Goal: Task Accomplishment & Management: Use online tool/utility

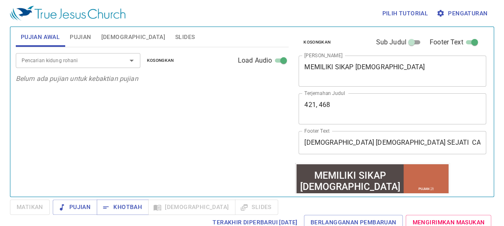
click at [383, 66] on textarea "MEMILIKI SIKAP [DEMOGRAPHIC_DATA]" at bounding box center [392, 71] width 176 height 16
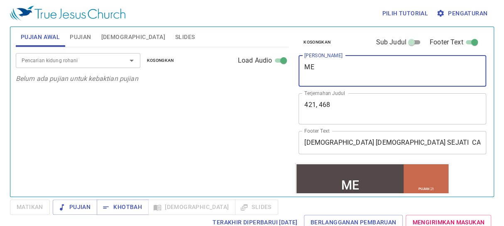
click at [326, 75] on textarea "ME" at bounding box center [392, 71] width 176 height 16
type textarea "M"
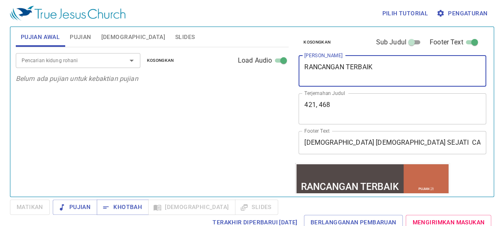
type textarea "RANCANGAN TERBAIK"
click at [77, 36] on span "Pujian" at bounding box center [80, 37] width 21 height 10
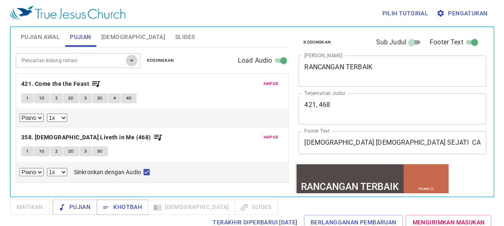
click at [133, 59] on icon "Open" at bounding box center [132, 61] width 10 height 10
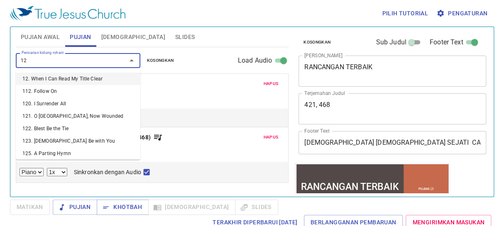
type input "129"
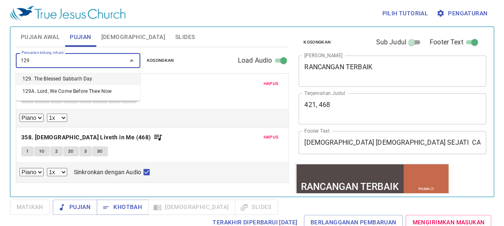
click at [60, 78] on li "129. The Blessed Sabbath Day" at bounding box center [78, 79] width 124 height 12
select select "1"
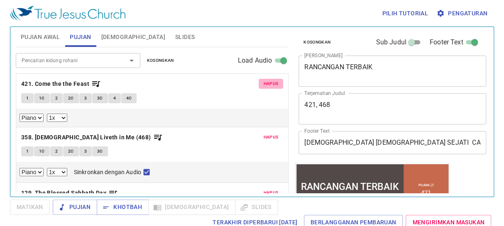
click at [265, 82] on span "Hapus" at bounding box center [270, 83] width 15 height 7
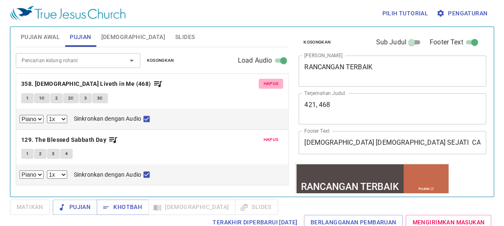
click at [270, 83] on span "Hapus" at bounding box center [270, 83] width 15 height 7
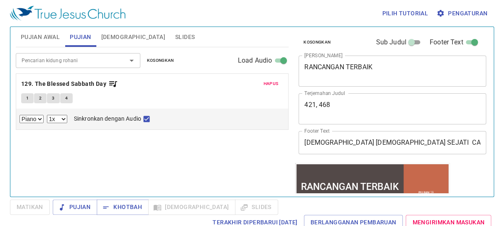
click at [102, 59] on input "Pencarian kidung rohani" at bounding box center [65, 61] width 95 height 10
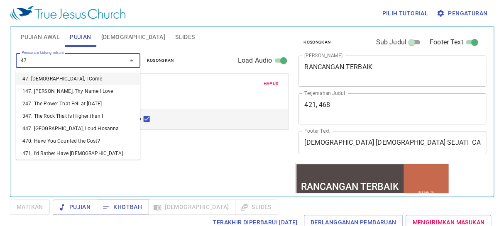
type input "479"
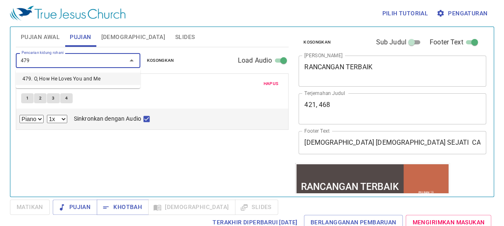
click at [102, 78] on li "479. O, How He Loves You and Me" at bounding box center [78, 79] width 124 height 12
select select "1"
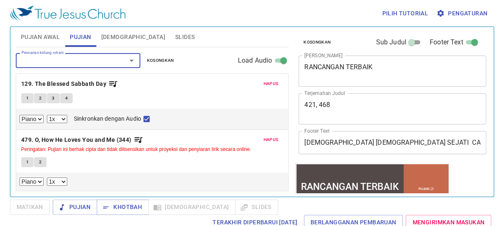
click at [44, 32] on span "Pujian Awal" at bounding box center [40, 37] width 39 height 10
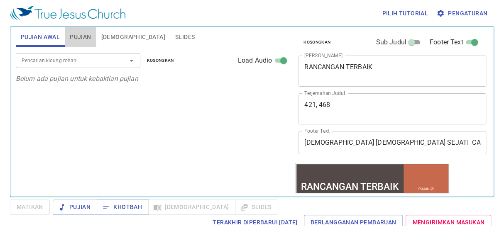
click at [75, 36] on span "Pujian" at bounding box center [80, 37] width 21 height 10
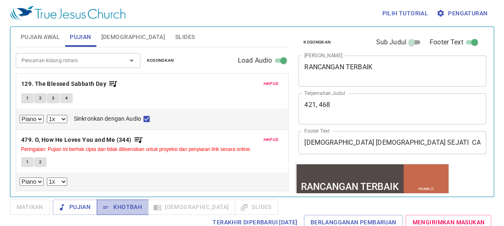
click at [130, 203] on span "Khotbah" at bounding box center [122, 207] width 39 height 10
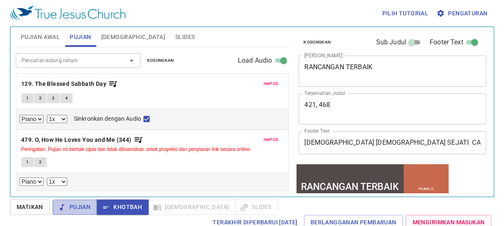
click at [85, 203] on span "Pujian" at bounding box center [74, 207] width 31 height 10
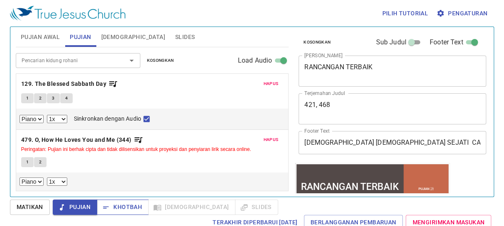
click at [123, 203] on span "Khotbah" at bounding box center [122, 207] width 39 height 10
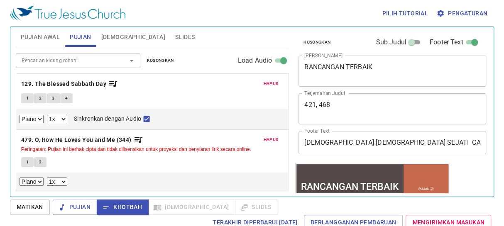
click at [334, 103] on textarea "421, 468" at bounding box center [392, 109] width 176 height 16
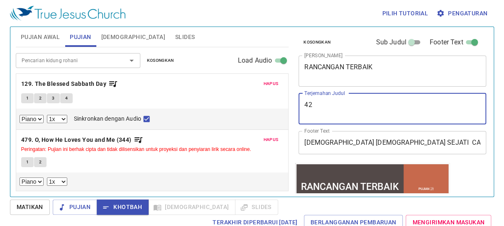
type textarea "4"
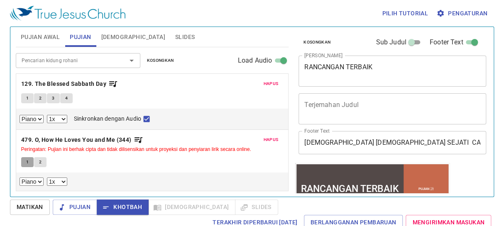
click at [26, 162] on span "1" at bounding box center [27, 161] width 2 height 7
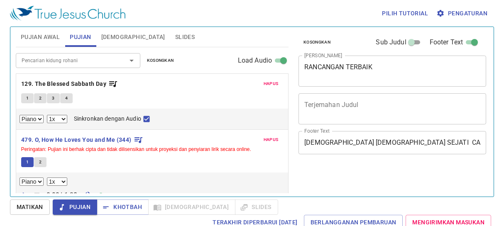
select select "1"
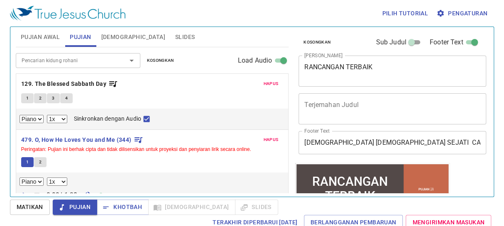
click at [267, 139] on span "Hapus" at bounding box center [270, 139] width 15 height 7
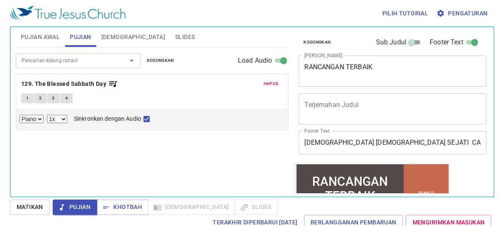
click at [63, 62] on input "Pencarian kidung rohani" at bounding box center [65, 61] width 95 height 10
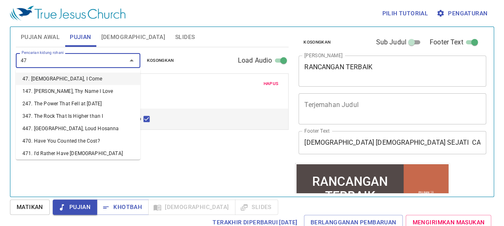
type input "479"
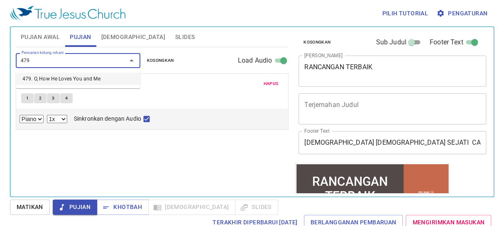
click at [81, 77] on li "479. O, How He Loves You and Me" at bounding box center [78, 79] width 124 height 12
select select "1"
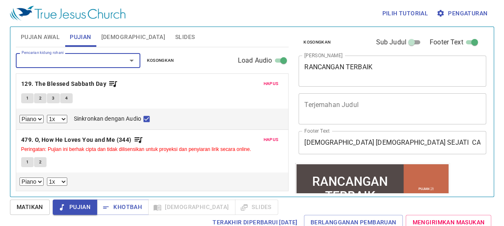
click at [274, 138] on span "Hapus" at bounding box center [270, 139] width 15 height 7
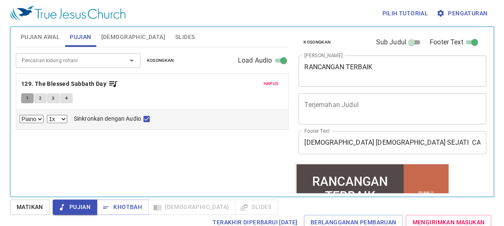
click at [26, 95] on span "1" at bounding box center [27, 98] width 2 height 7
checkbox input "false"
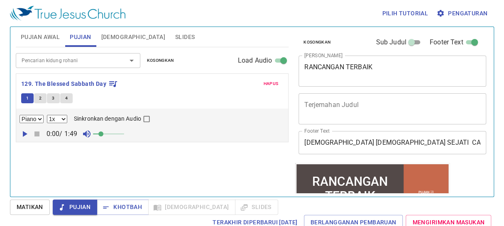
drag, startPoint x: 442, startPoint y: 2, endPoint x: 226, endPoint y: 109, distance: 241.2
click at [226, 109] on div "Piano 0.6x 0.7x 0.8x 0.9x 1x 1.1x 1.2x 1.3x 1.4x 1.5x 1.7x 2x Sinkronkan dengan…" at bounding box center [152, 125] width 272 height 33
click at [111, 36] on font "[DEMOGRAPHIC_DATA]" at bounding box center [133, 37] width 64 height 7
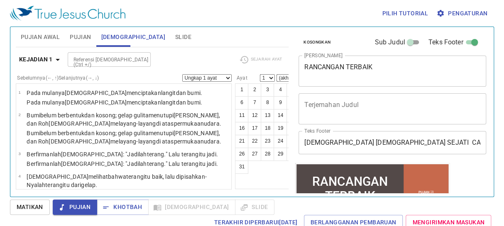
click at [175, 34] on font "Slide" at bounding box center [183, 37] width 16 height 7
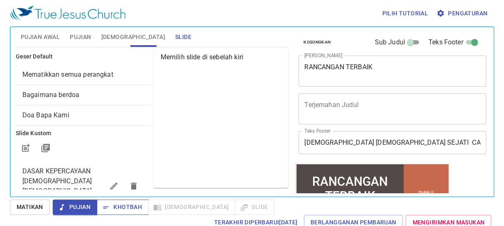
click at [117, 204] on font "Khotbah" at bounding box center [127, 207] width 29 height 7
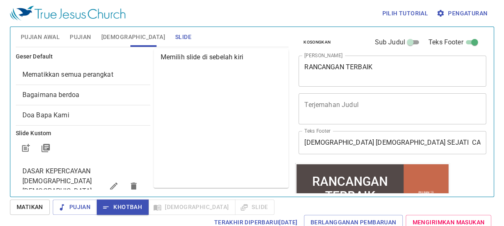
click at [112, 34] on font "[DEMOGRAPHIC_DATA]" at bounding box center [133, 37] width 64 height 7
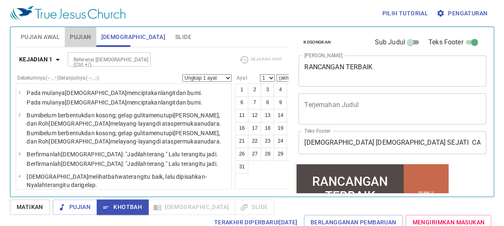
click at [79, 34] on font "Pujian" at bounding box center [80, 37] width 21 height 7
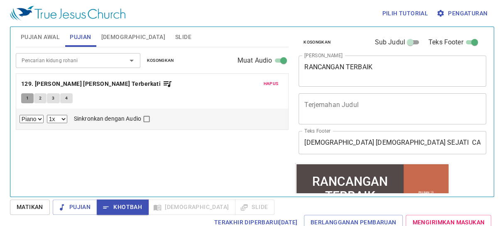
click at [26, 95] on font "1" at bounding box center [27, 98] width 2 height 7
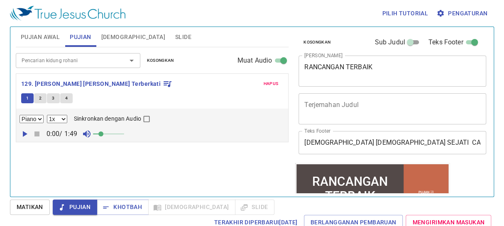
click at [197, 94] on div "1 2 3 4" at bounding box center [152, 99] width 262 height 12
click at [455, 11] on font "Pengaturan" at bounding box center [467, 13] width 39 height 7
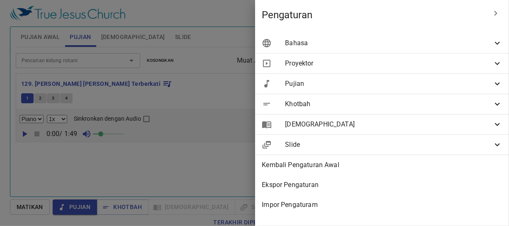
click at [392, 48] on span "Bahasa" at bounding box center [388, 43] width 207 height 10
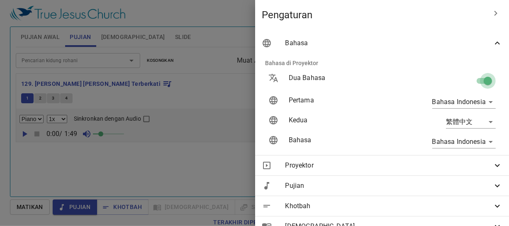
click at [472, 78] on input "checkbox" at bounding box center [487, 83] width 47 height 16
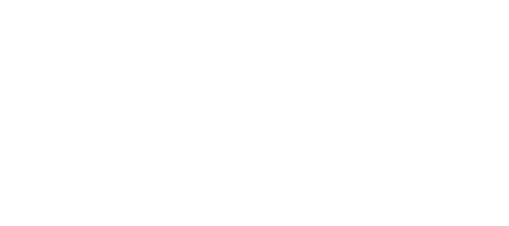
click at [402, 0] on html "Original text Rate this translation Your feedback will be used to help improve …" at bounding box center [254, 0] width 509 height 0
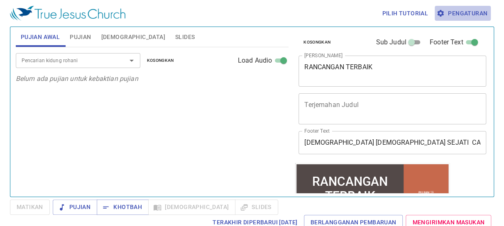
click at [466, 10] on span "Pengaturan" at bounding box center [462, 13] width 49 height 10
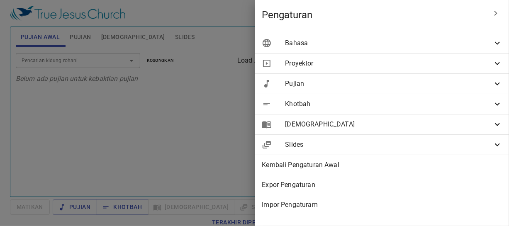
click at [448, 43] on span "Bahasa" at bounding box center [388, 43] width 207 height 10
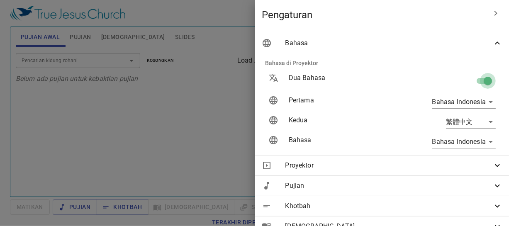
click at [477, 79] on input "checkbox" at bounding box center [487, 83] width 47 height 16
checkbox input "false"
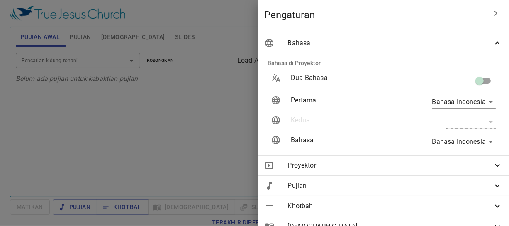
click at [224, 85] on div at bounding box center [254, 113] width 509 height 226
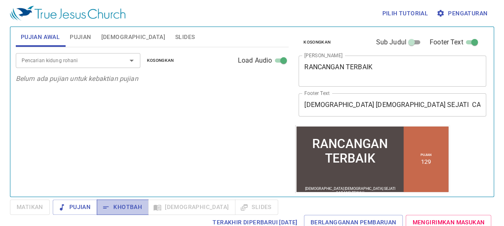
click at [126, 207] on span "Khotbah" at bounding box center [122, 207] width 39 height 10
click at [248, 67] on div "Pencarian kidung rohani Pencarian kidung rohani Kosongkan Load Audio" at bounding box center [152, 60] width 273 height 27
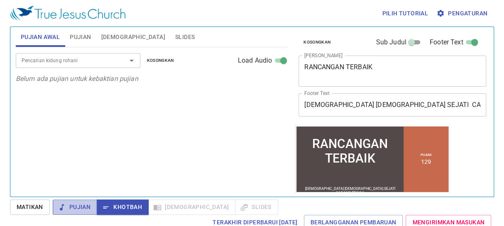
click at [77, 205] on span "Pujian" at bounding box center [74, 207] width 31 height 10
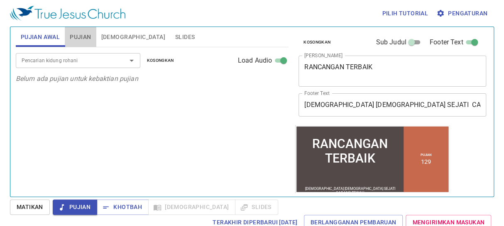
click at [81, 37] on span "Pujian" at bounding box center [80, 37] width 21 height 10
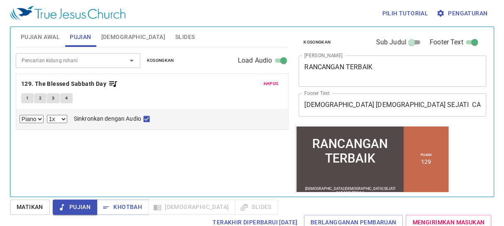
click at [95, 179] on div "Pencarian kidung rohani Pencarian kidung rohani Kosongkan Load Audio Hapus 129.…" at bounding box center [152, 118] width 273 height 142
click at [123, 208] on span "Khotbah" at bounding box center [122, 207] width 39 height 10
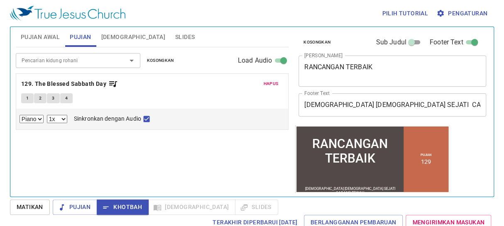
click at [27, 95] on span "1" at bounding box center [27, 98] width 2 height 7
checkbox input "false"
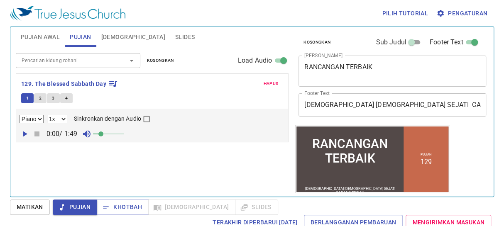
click at [42, 65] on input "Pencarian kidung rohani" at bounding box center [65, 61] width 95 height 10
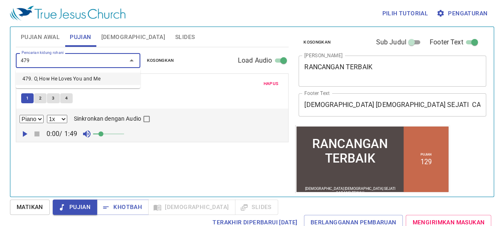
type input "479"
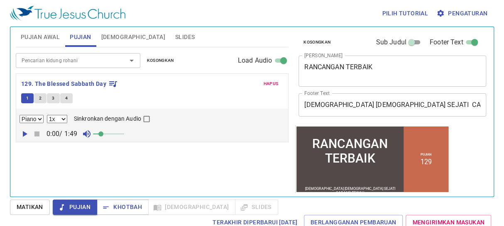
click at [212, 86] on p "129. The Blessed Sabbath Day" at bounding box center [152, 84] width 262 height 10
click at [77, 59] on input "Pencarian kidung rohani" at bounding box center [65, 61] width 95 height 10
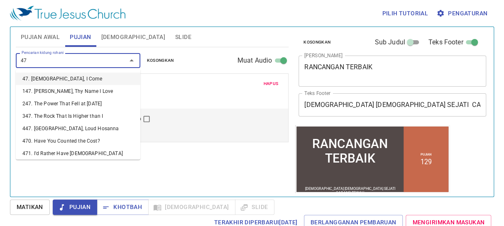
type input "479"
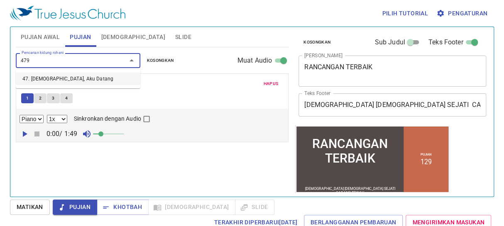
click at [81, 78] on li "47. Yesus, Aku Datang" at bounding box center [78, 79] width 124 height 12
select select "1"
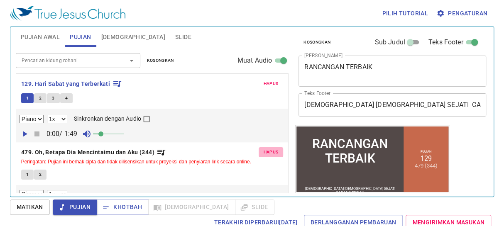
click at [269, 152] on font "Hapus" at bounding box center [270, 151] width 15 height 5
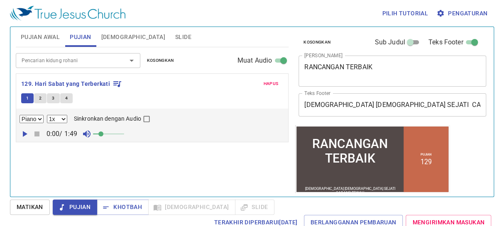
click at [83, 62] on input "Pencarian kidung rohani" at bounding box center [65, 61] width 95 height 10
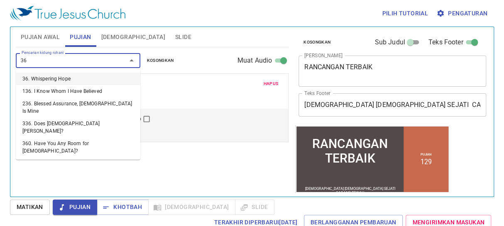
type input "369"
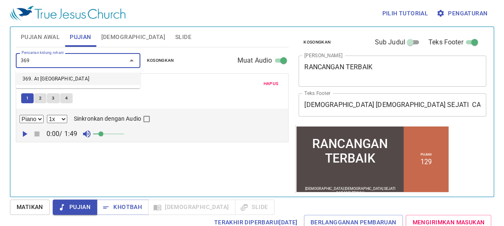
click at [85, 79] on li "369. At Calvary" at bounding box center [78, 79] width 124 height 12
select select "1"
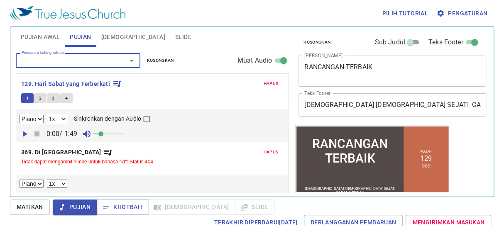
click at [273, 151] on font "Hapus" at bounding box center [270, 151] width 15 height 5
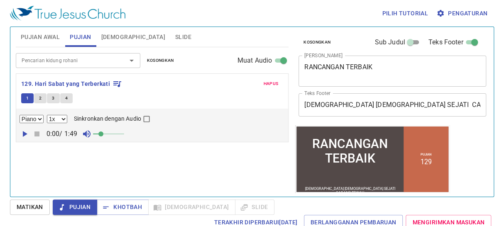
click at [54, 58] on input "Pencarian kidung rohani" at bounding box center [65, 61] width 95 height 10
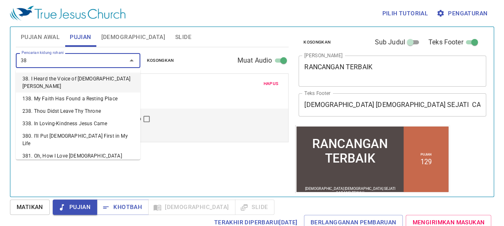
type input "389"
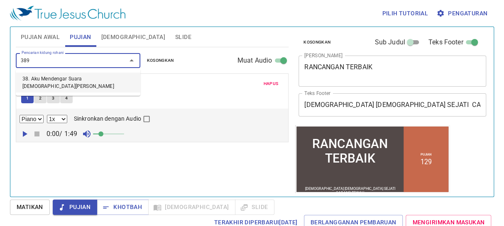
click at [58, 76] on font "38. Aku Mendengar Suara Yesus Berkata" at bounding box center [68, 82] width 92 height 13
select select "1"
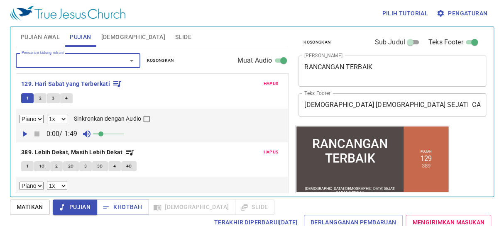
click at [26, 166] on font "1" at bounding box center [27, 165] width 2 height 5
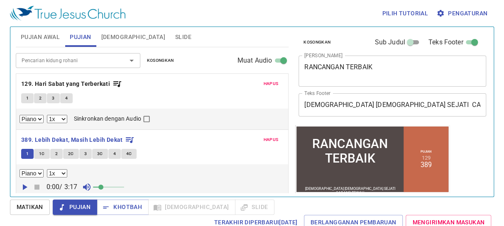
click at [26, 97] on font "1" at bounding box center [27, 97] width 2 height 5
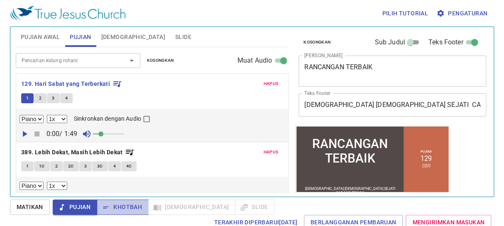
click at [122, 208] on font "Khotbah" at bounding box center [127, 207] width 29 height 7
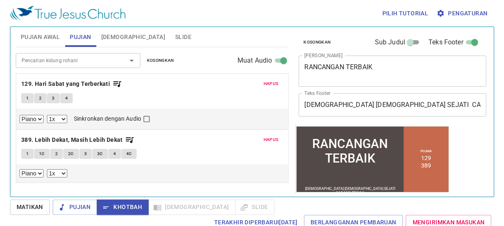
click at [81, 60] on input "Pencarian kidung rohani" at bounding box center [65, 61] width 95 height 10
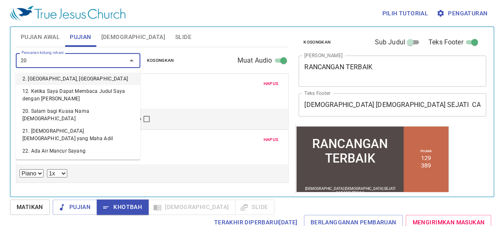
type input "200"
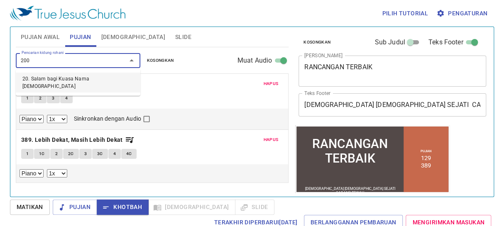
click at [82, 75] on li "20. Salam bagi Kuasa Nama Yesus" at bounding box center [78, 83] width 124 height 20
select select "1"
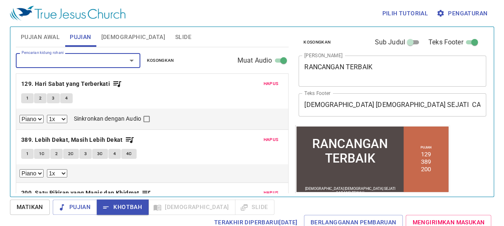
click at [263, 190] on font "Hapus" at bounding box center [270, 192] width 15 height 5
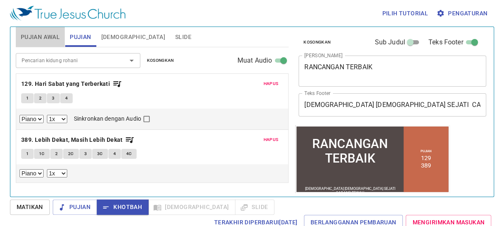
click at [28, 29] on button "Pujian Awal" at bounding box center [40, 37] width 49 height 20
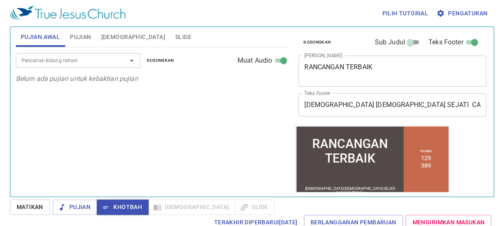
click at [37, 62] on input "Pencarian kidung rohani" at bounding box center [65, 61] width 95 height 10
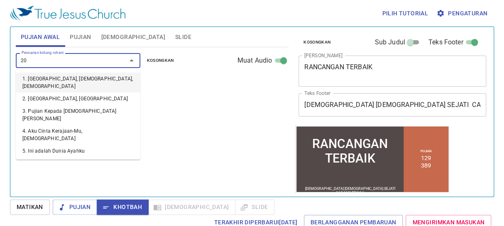
type input "200"
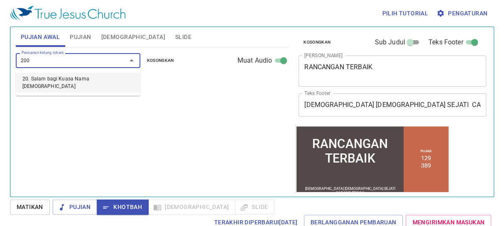
click at [49, 76] on font "20. Salam bagi Kuasa Nama Yesus" at bounding box center [55, 82] width 67 height 13
select select "1"
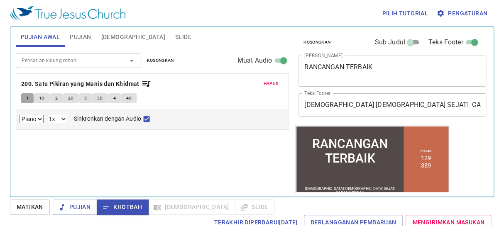
click at [25, 96] on button "1" at bounding box center [27, 98] width 12 height 10
checkbox input "false"
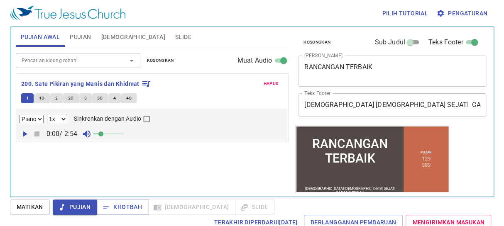
click at [57, 58] on input "Pencarian kidung rohani" at bounding box center [65, 61] width 95 height 10
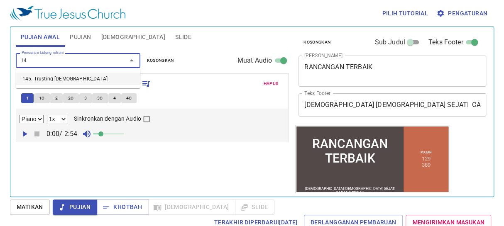
type input "145"
click at [59, 78] on font "145. Percaya Yesus" at bounding box center [64, 79] width 85 height 6
select select "1"
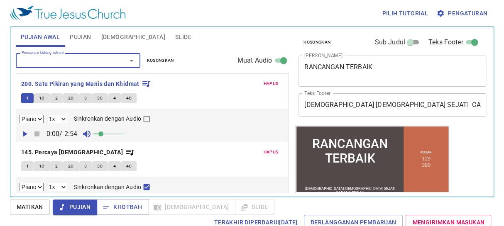
click at [27, 165] on font "1" at bounding box center [27, 165] width 2 height 5
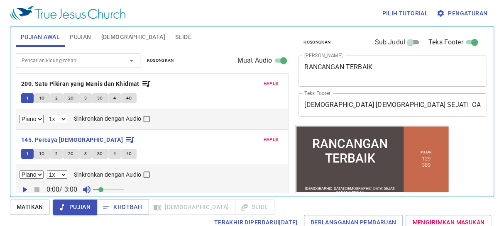
checkbox input "false"
click at [40, 115] on select "Piano" at bounding box center [31, 119] width 24 height 8
click at [264, 138] on font "Hapus" at bounding box center [270, 139] width 15 height 5
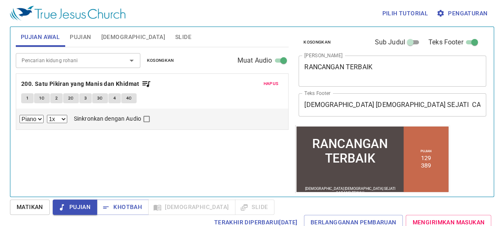
click at [78, 58] on input "Pencarian kidung rohani" at bounding box center [65, 61] width 95 height 10
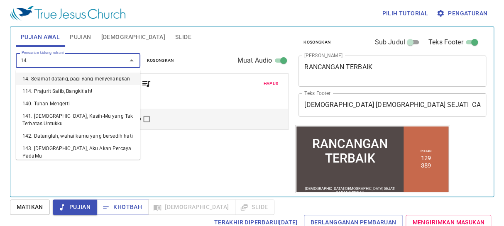
type input "149"
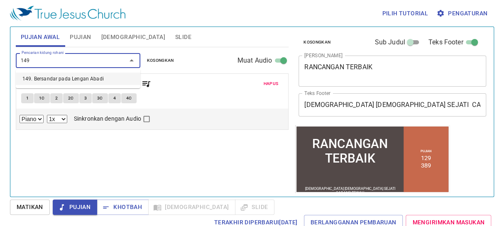
click at [71, 75] on font "149. Bersandar pada Lengan Abadi" at bounding box center [62, 78] width 81 height 7
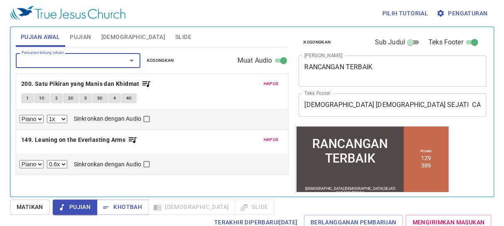
select select "1"
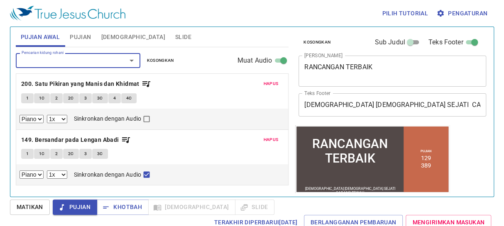
click at [26, 150] on font "1" at bounding box center [27, 153] width 2 height 7
checkbox input "false"
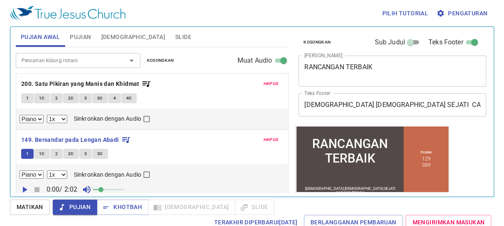
click at [90, 60] on input "Pencarian kidung rohani" at bounding box center [65, 61] width 95 height 10
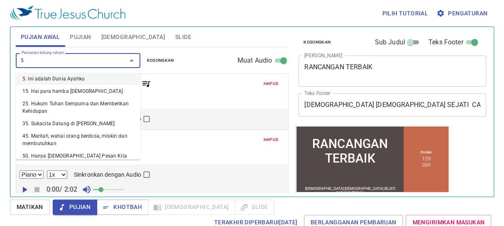
type input "50"
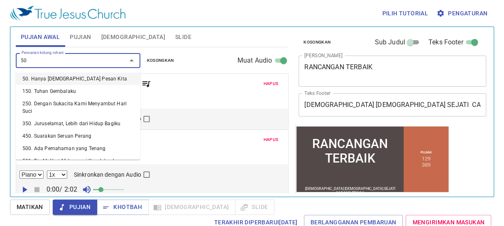
click at [96, 75] on li "50. Hanya [DEMOGRAPHIC_DATA] Pesan Kita" at bounding box center [78, 79] width 124 height 12
select select "1"
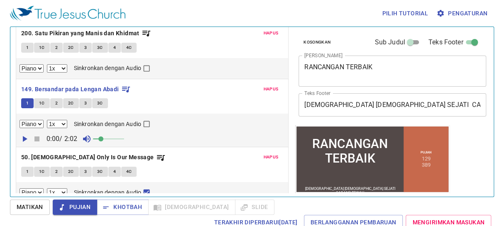
scroll to position [60, 0]
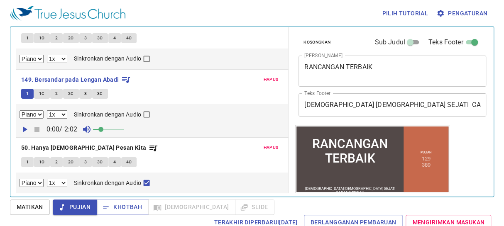
click at [27, 159] on font "1" at bounding box center [27, 161] width 2 height 5
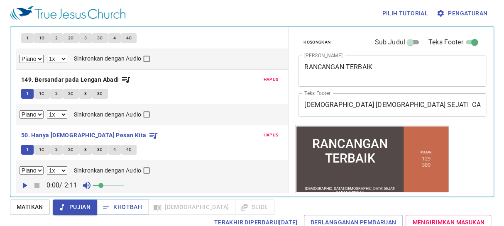
checkbox input "false"
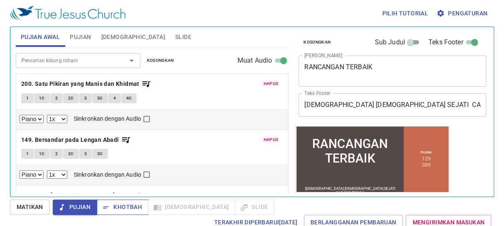
click at [119, 204] on font "Khotbah" at bounding box center [127, 207] width 29 height 7
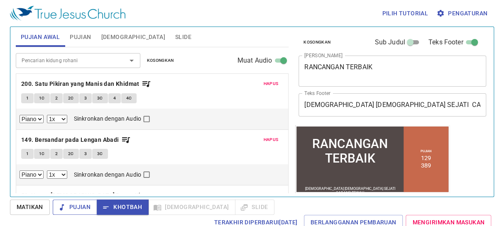
click at [78, 207] on font "Pujian" at bounding box center [79, 207] width 21 height 7
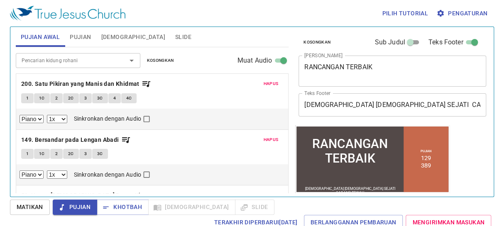
scroll to position [48, 0]
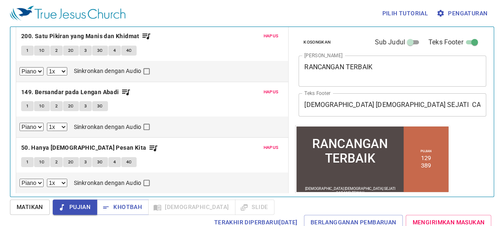
click at [292, 48] on div "Kosongkan Sub Judul Teks Footer Judul Khotbah RANCANGAN TERBAIK x Judul Khotbah…" at bounding box center [392, 109] width 200 height 170
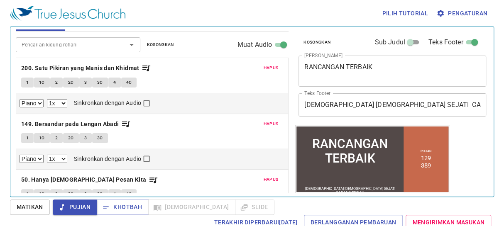
scroll to position [0, 0]
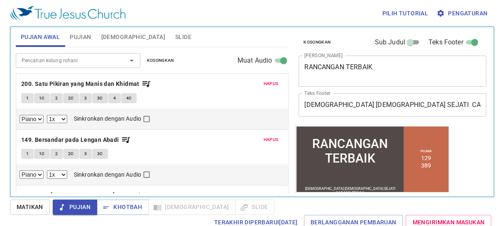
click at [26, 95] on font "1" at bounding box center [27, 97] width 2 height 5
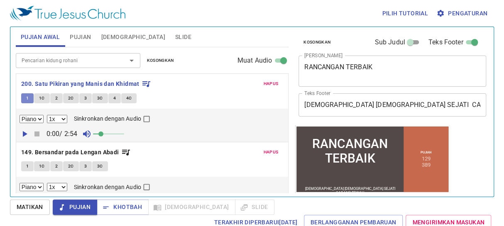
click at [26, 95] on font "1" at bounding box center [27, 97] width 2 height 5
click at [124, 207] on font "Khotbah" at bounding box center [127, 207] width 29 height 7
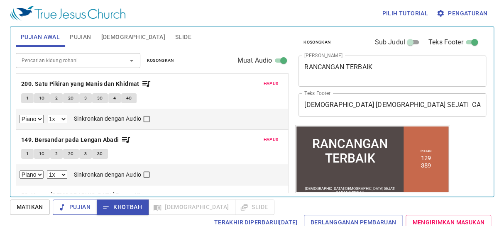
click at [76, 204] on font "Pujian" at bounding box center [79, 207] width 21 height 7
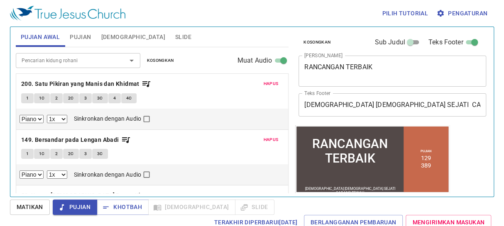
click at [175, 38] on font "Slide" at bounding box center [183, 37] width 16 height 7
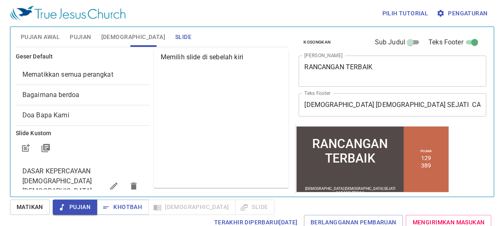
click at [48, 34] on font "Pujian Awal" at bounding box center [40, 37] width 39 height 7
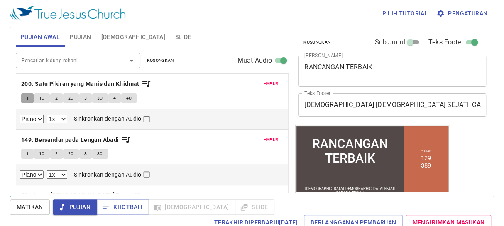
click at [25, 97] on button "1" at bounding box center [27, 98] width 12 height 10
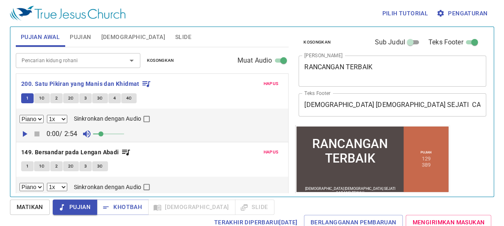
click at [344, 207] on div "Matikan Pujian Khotbah Alkitab Slide Terakhir Diperbarui 22/9/2025 Berlangganan…" at bounding box center [252, 215] width 484 height 30
click at [40, 97] on font "1C" at bounding box center [42, 97] width 6 height 5
click at [57, 99] on font "2" at bounding box center [56, 97] width 2 height 5
click at [68, 99] on font "2C" at bounding box center [71, 97] width 6 height 5
click at [86, 99] on font "3" at bounding box center [85, 97] width 2 height 5
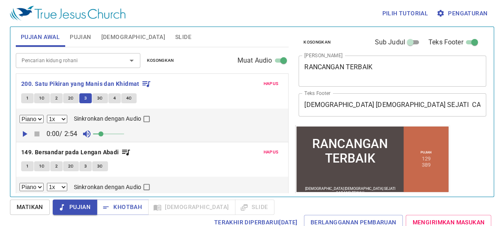
click at [97, 96] on font "3C" at bounding box center [100, 97] width 6 height 5
click at [112, 96] on button "4" at bounding box center [114, 98] width 12 height 10
click at [127, 97] on font "4C" at bounding box center [129, 97] width 6 height 5
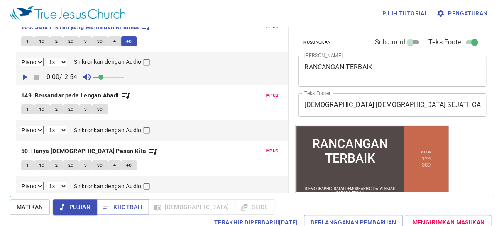
scroll to position [60, 0]
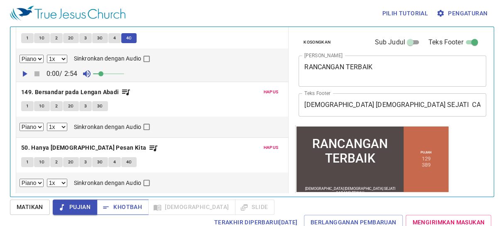
click at [117, 206] on font "Khotbah" at bounding box center [127, 207] width 29 height 7
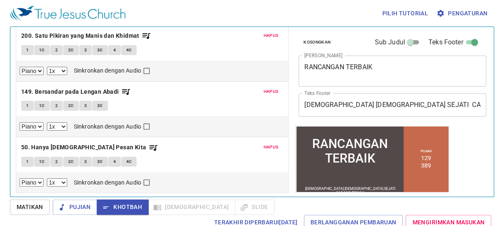
scroll to position [48, 0]
click at [83, 204] on font "Pujian" at bounding box center [79, 207] width 21 height 7
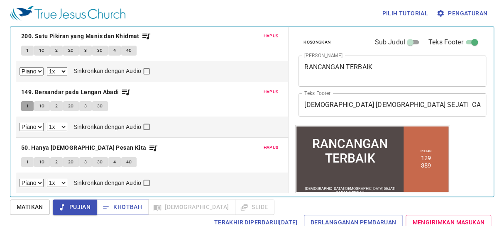
click at [27, 108] on font "1" at bounding box center [27, 105] width 2 height 5
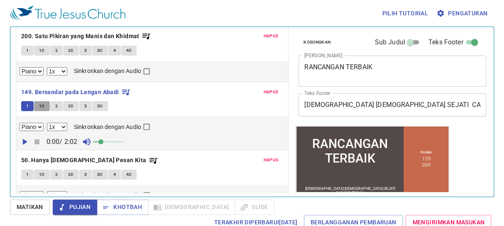
click at [42, 106] on font "1C" at bounding box center [42, 105] width 6 height 5
click at [54, 106] on button "2" at bounding box center [56, 106] width 12 height 10
click at [68, 106] on font "2C" at bounding box center [71, 105] width 6 height 5
click at [84, 106] on font "3" at bounding box center [85, 105] width 2 height 5
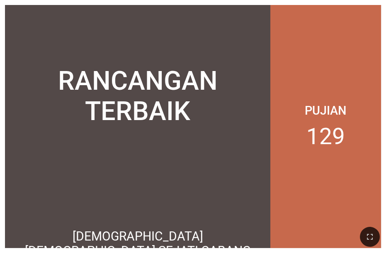
click at [185, 105] on div "RANCANGAN TERBAIK" at bounding box center [138, 96] width 256 height 61
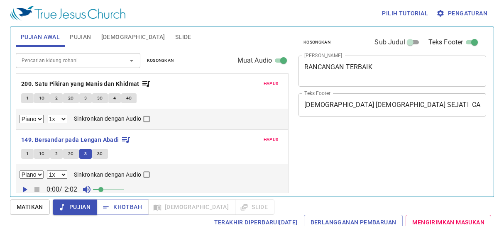
select select "1"
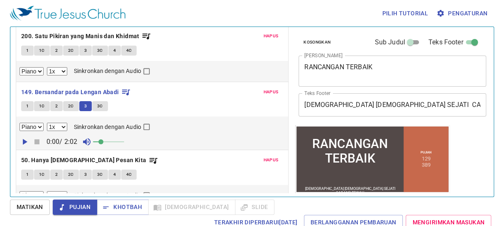
click at [97, 106] on font "3C" at bounding box center [100, 105] width 6 height 5
click at [68, 204] on span "Pujian" at bounding box center [74, 207] width 31 height 10
click at [28, 172] on font "1" at bounding box center [27, 174] width 2 height 5
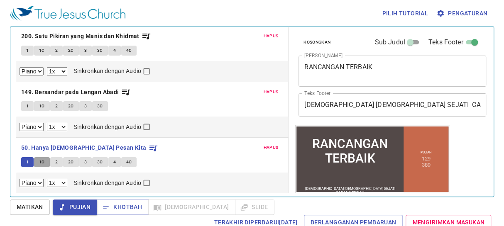
click at [41, 163] on font "1C" at bounding box center [42, 161] width 6 height 5
click at [55, 164] on font "2" at bounding box center [56, 161] width 2 height 5
click at [70, 159] on font "2C" at bounding box center [71, 161] width 6 height 5
click at [86, 159] on button "3" at bounding box center [85, 162] width 12 height 10
click at [97, 161] on font "3C" at bounding box center [100, 161] width 6 height 5
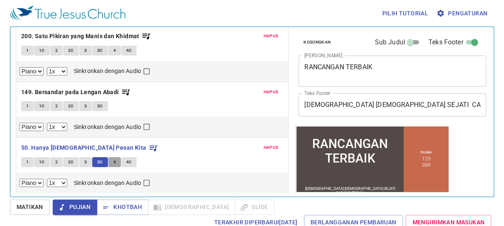
click at [112, 160] on button "4" at bounding box center [114, 162] width 12 height 10
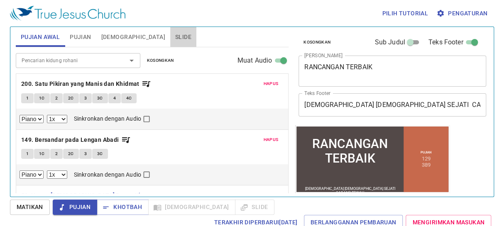
click at [175, 34] on font "Slide" at bounding box center [183, 37] width 16 height 7
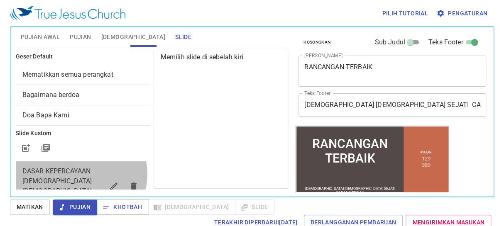
click at [79, 174] on font "DASAR KEPERCAYAAN [DEMOGRAPHIC_DATA] [DEMOGRAPHIC_DATA] SEJATI" at bounding box center [57, 186] width 70 height 38
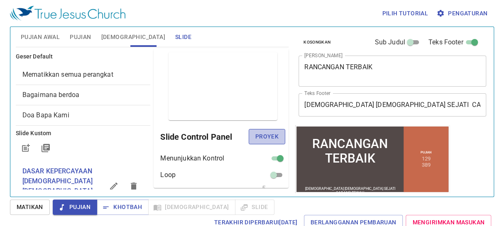
click at [265, 133] on span "Proyek" at bounding box center [266, 136] width 23 height 10
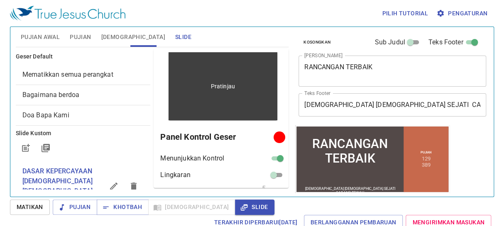
click at [229, 83] on font "Pratinjau" at bounding box center [223, 86] width 24 height 7
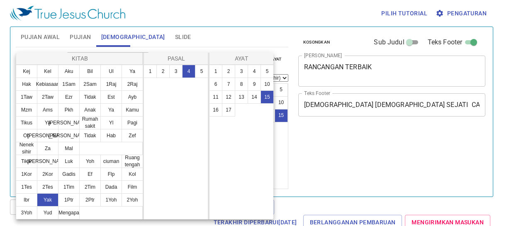
select select "15"
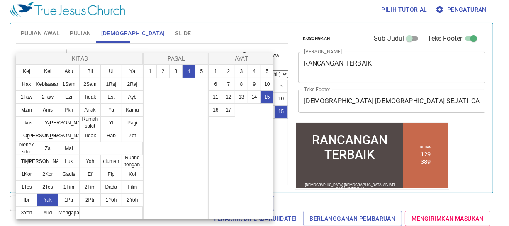
scroll to position [383, 0]
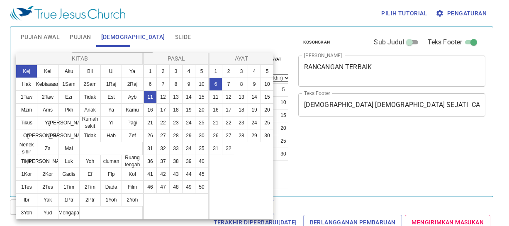
select select "6"
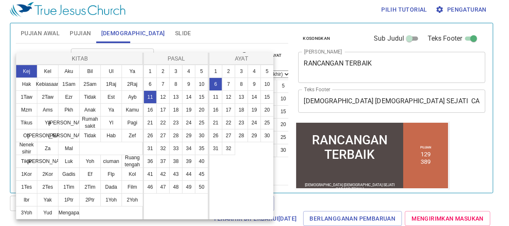
scroll to position [54, 0]
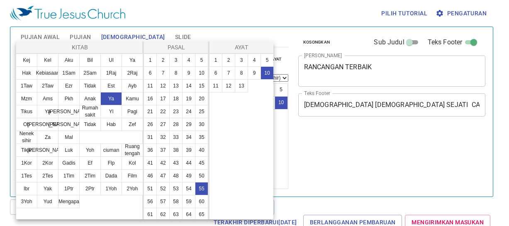
select select "10"
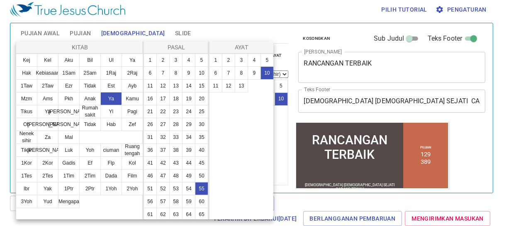
scroll to position [242, 0]
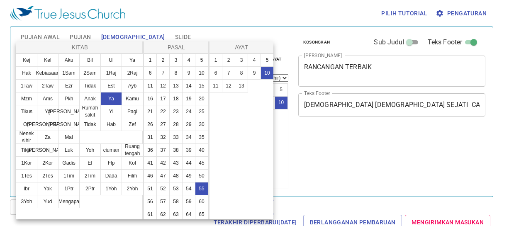
select select "10"
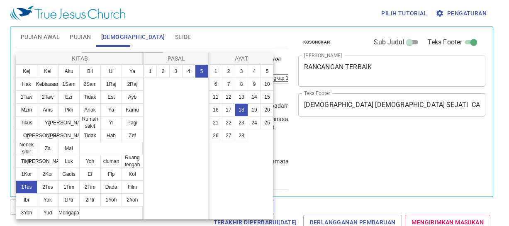
select select "18"
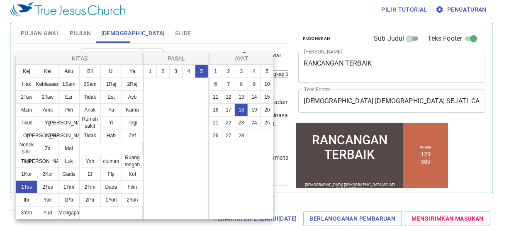
scroll to position [364, 0]
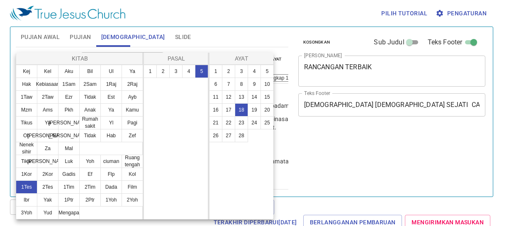
select select "18"
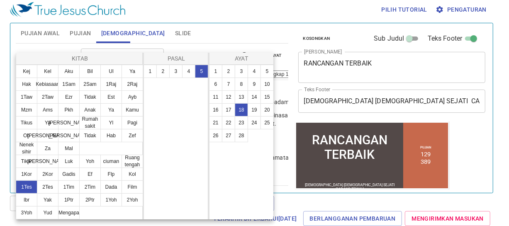
scroll to position [364, 0]
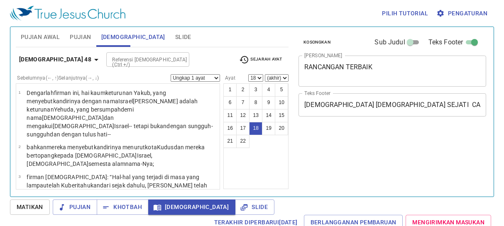
select select "18"
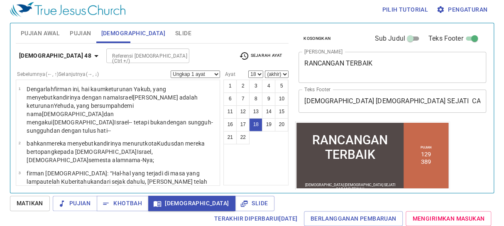
scroll to position [505, 0]
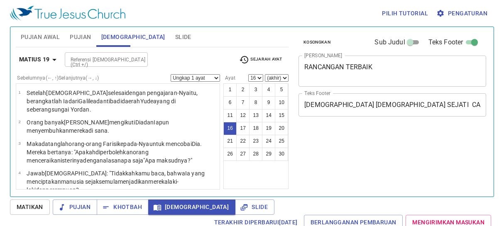
select select "16"
select select "26"
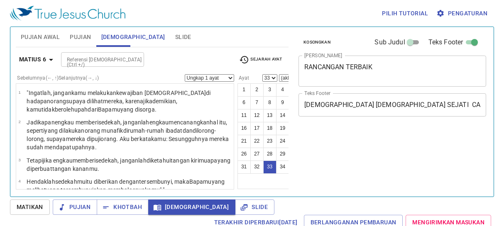
select select "33"
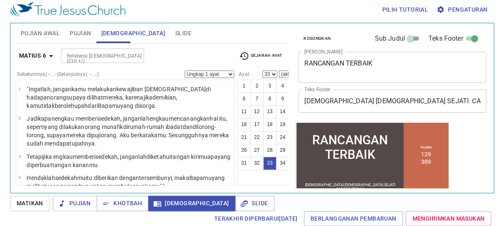
scroll to position [764, 0]
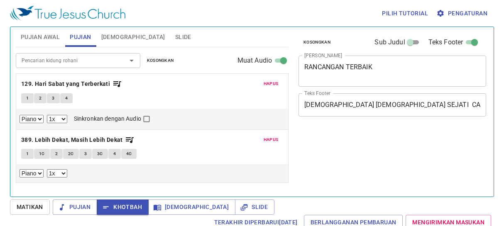
select select "1"
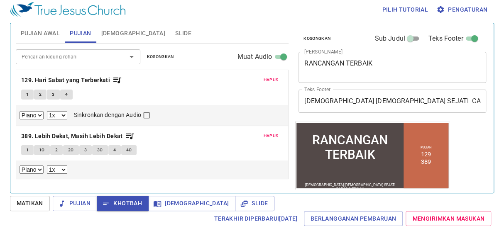
scroll to position [4, 0]
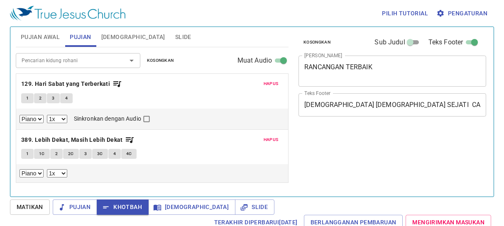
select select "1"
